Goal: Information Seeking & Learning: Find specific fact

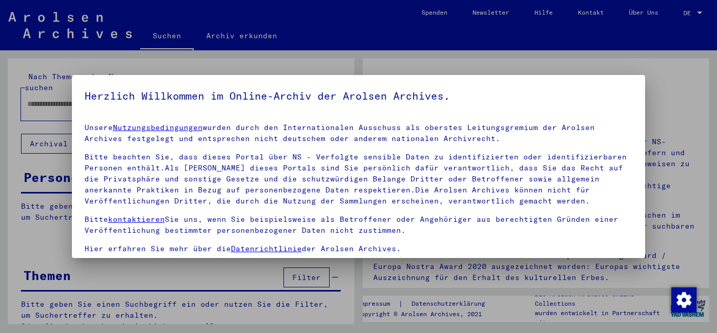
type input "**********"
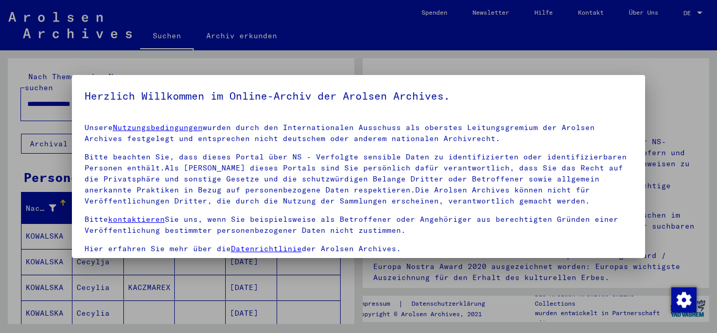
drag, startPoint x: 645, startPoint y: 172, endPoint x: 645, endPoint y: 210, distance: 38.3
click at [645, 210] on div "Herzlich Willkommen im Online-Archiv der Arolsen Archives. Unsere Nutzungsbedin…" at bounding box center [358, 166] width 717 height 333
click at [154, 124] on link "Nutzungsbedingungen" at bounding box center [158, 127] width 90 height 9
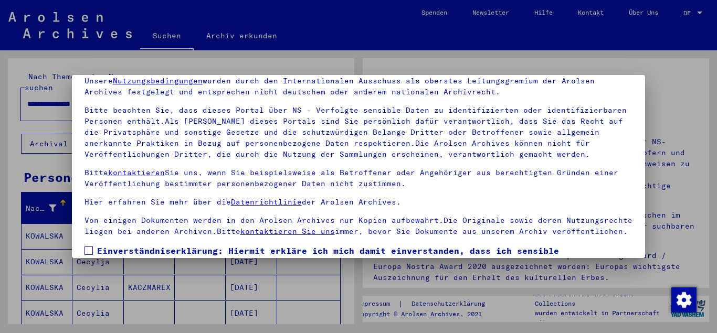
scroll to position [86, 0]
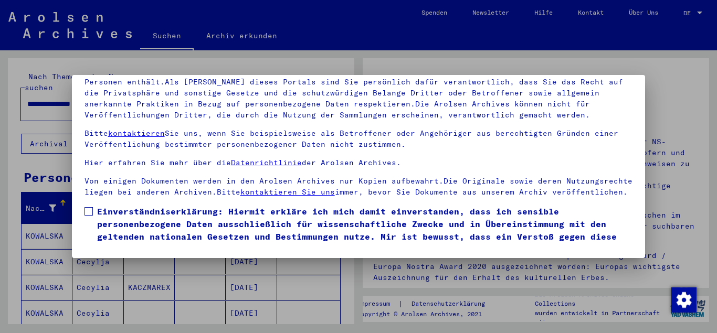
click at [91, 211] on span at bounding box center [88, 211] width 8 height 8
click at [404, 211] on span "Einverständniserklärung: Hiermit erkläre ich mich damit einverstanden, dass ich…" at bounding box center [365, 230] width 536 height 50
click at [84, 209] on mat-dialog-content "Unsere Nutzungsbedingungen wurden durch den Internationalen Ausschuss als obers…" at bounding box center [359, 137] width 574 height 217
click at [88, 210] on span at bounding box center [88, 211] width 8 height 8
click at [613, 228] on span "Einverständniserklärung: Hiermit erkläre ich mich damit einverstanden, dass ich…" at bounding box center [365, 230] width 536 height 50
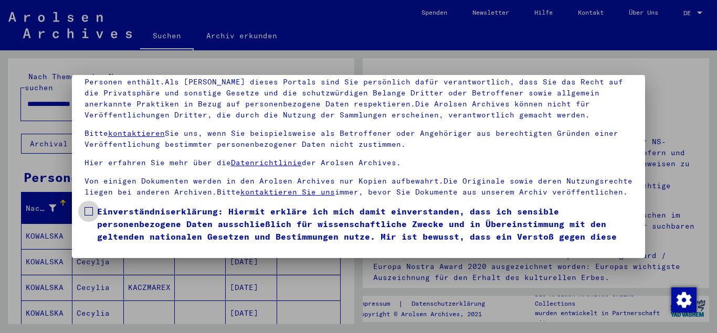
click at [617, 242] on span "Einverständniserklärung: Hiermit erkläre ich mich damit einverstanden, dass ich…" at bounding box center [365, 230] width 536 height 50
click at [628, 243] on span "Einverständniserklärung: Hiermit erkläre ich mich damit einverstanden, dass ich…" at bounding box center [365, 230] width 536 height 50
click at [577, 195] on p "Von einigen Dokumenten werden in den Arolsen Archives nur Kopien aufbewahrt.Die…" at bounding box center [358, 187] width 548 height 22
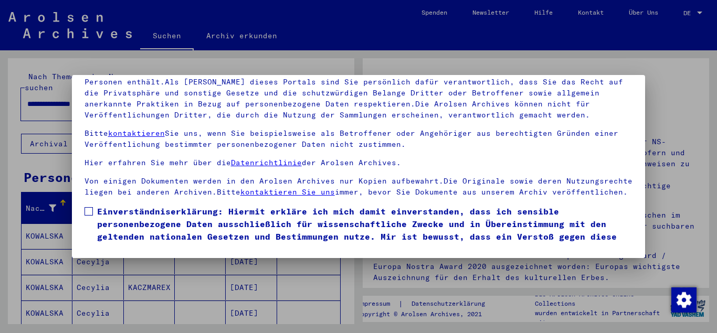
click at [76, 80] on mat-dialog-content "Unsere Nutzungsbedingungen wurden durch den Internationalen Ausschuss als obers…" at bounding box center [359, 137] width 574 height 217
click at [45, 119] on div at bounding box center [358, 166] width 717 height 333
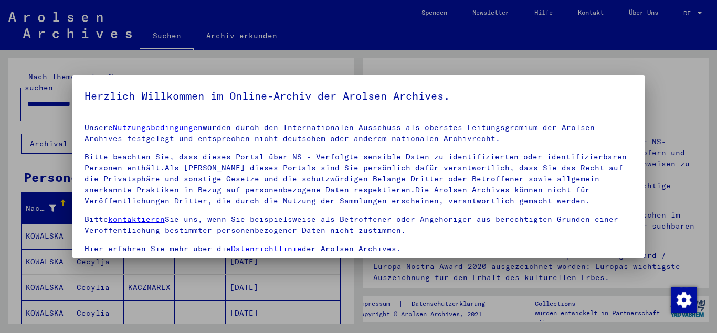
click at [497, 154] on p "Bitte beachten Sie, dass dieses Portal über NS - Verfolgte sensible Daten zu id…" at bounding box center [358, 179] width 548 height 55
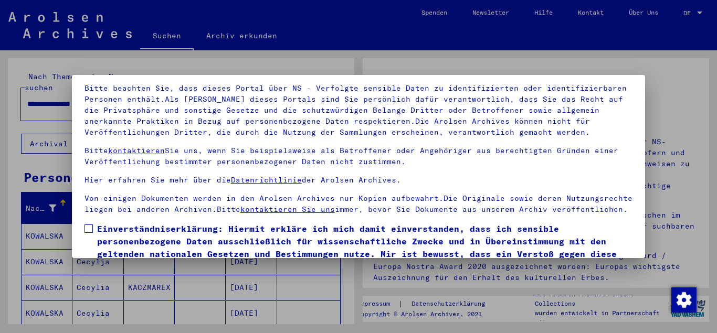
scroll to position [86, 0]
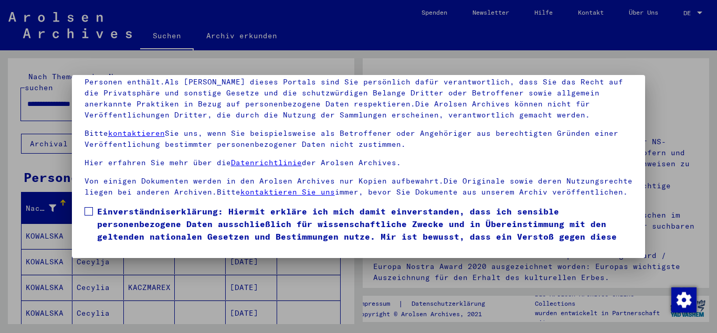
click at [649, 77] on div at bounding box center [358, 166] width 717 height 333
